Goal: Find specific page/section: Find specific page/section

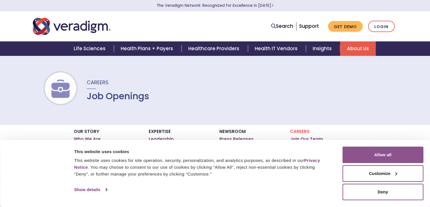
click at [388, 154] on button "Allow all" at bounding box center [383, 154] width 81 height 16
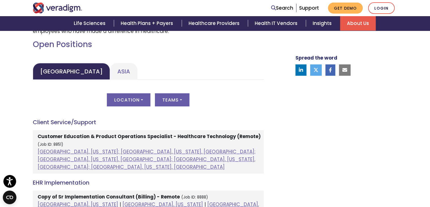
scroll to position [272, 0]
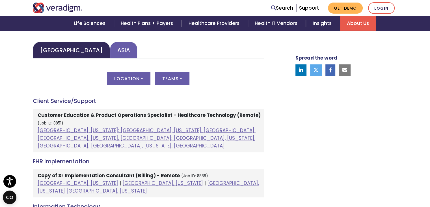
click at [110, 46] on link "Asia" at bounding box center [123, 50] width 27 height 17
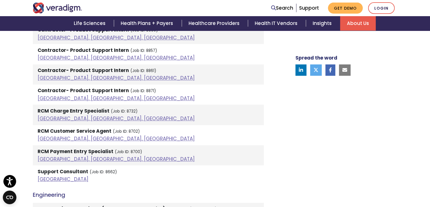
scroll to position [228, 0]
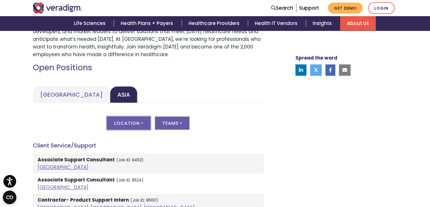
click at [128, 121] on button "Location" at bounding box center [129, 122] width 44 height 13
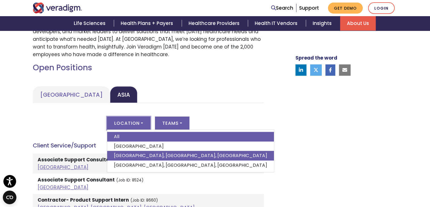
click at [126, 157] on link "[GEOGRAPHIC_DATA], [GEOGRAPHIC_DATA], [GEOGRAPHIC_DATA]" at bounding box center [190, 156] width 167 height 10
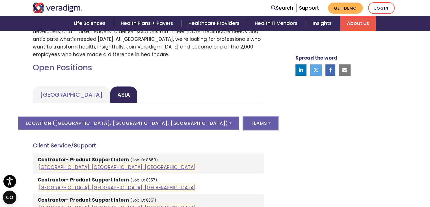
click at [244, 123] on button "Teams" at bounding box center [261, 122] width 35 height 13
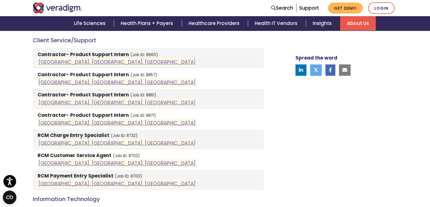
scroll to position [336, 0]
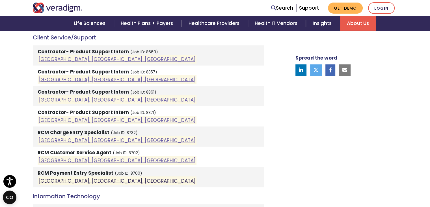
click at [76, 181] on link "[GEOGRAPHIC_DATA], [GEOGRAPHIC_DATA], [GEOGRAPHIC_DATA]" at bounding box center [116, 180] width 157 height 7
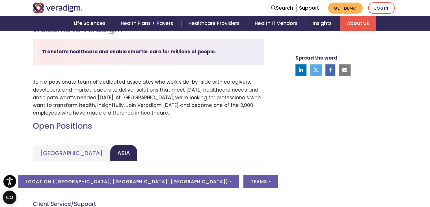
scroll to position [0, 0]
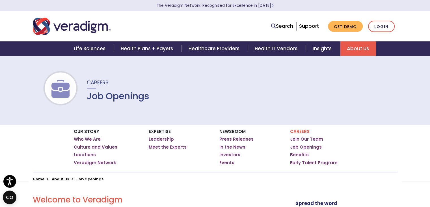
click at [72, 92] on img at bounding box center [60, 89] width 36 height 18
click at [107, 96] on h1 "Job Openings" at bounding box center [118, 96] width 63 height 11
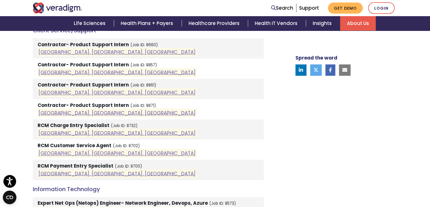
scroll to position [345, 0]
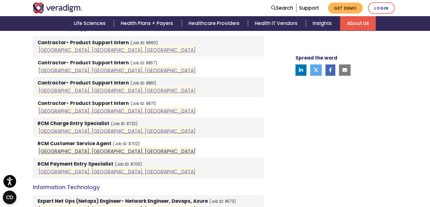
click at [84, 150] on link "[GEOGRAPHIC_DATA], [GEOGRAPHIC_DATA], [GEOGRAPHIC_DATA]" at bounding box center [116, 151] width 157 height 7
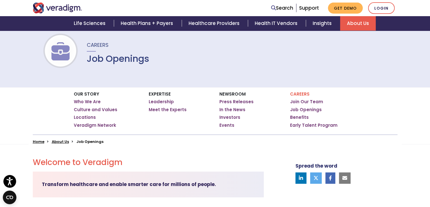
scroll to position [0, 0]
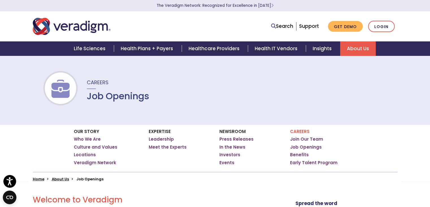
click at [86, 28] on img "Veradigm logo" at bounding box center [72, 26] width 78 height 19
